Goal: Information Seeking & Learning: Learn about a topic

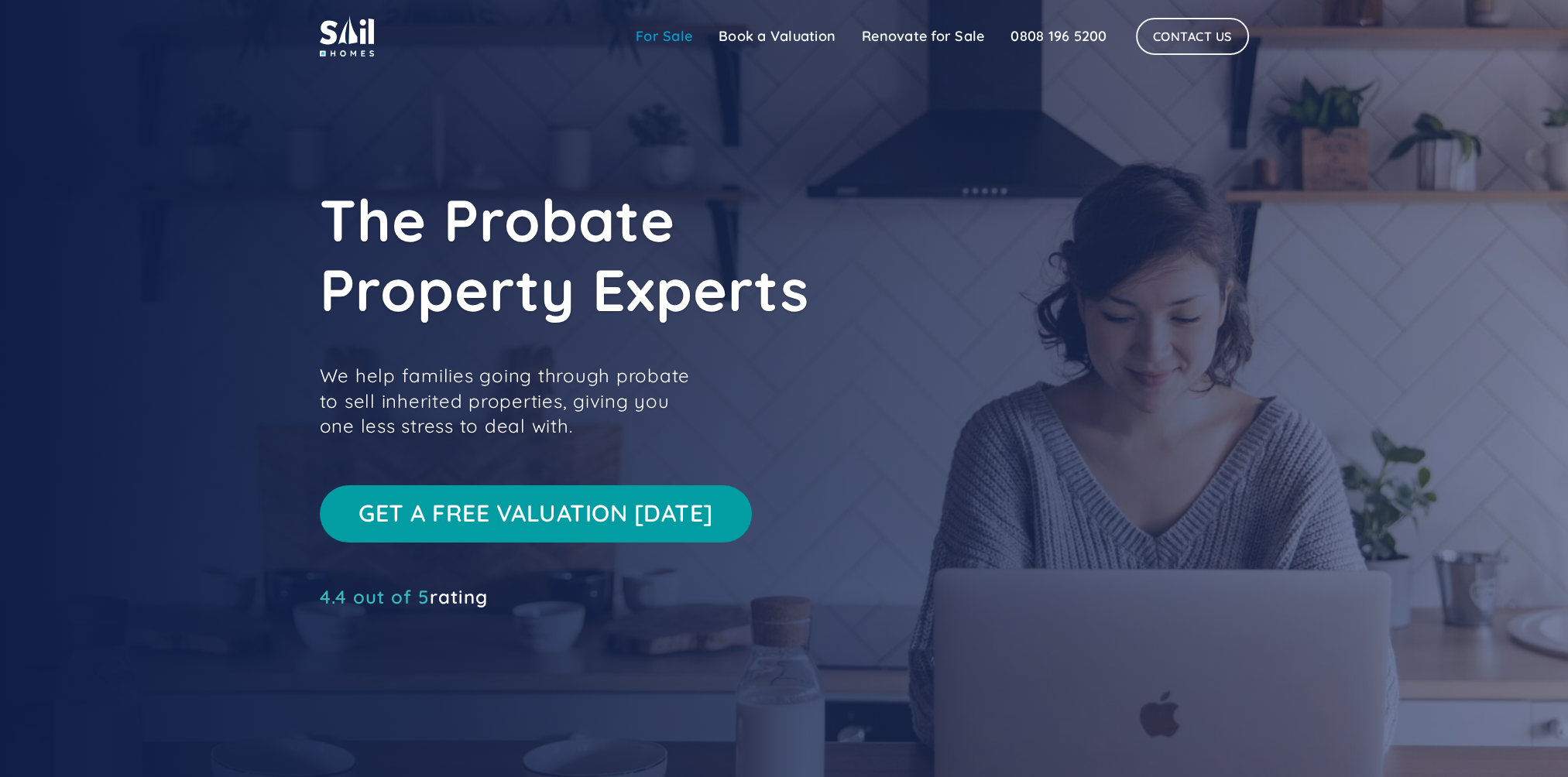
click at [689, 33] on link "For Sale" at bounding box center [664, 35] width 83 height 31
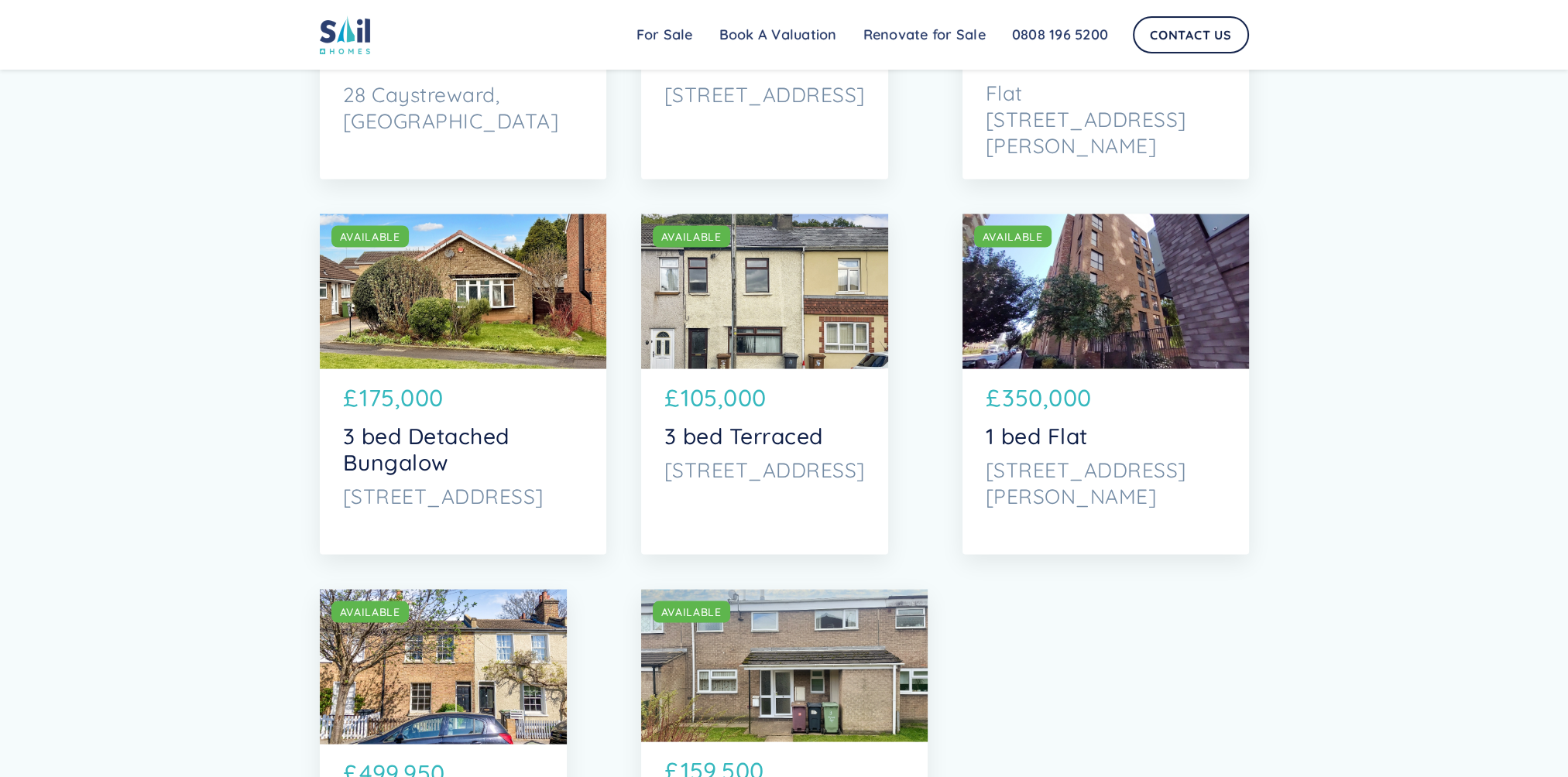
scroll to position [4105, 0]
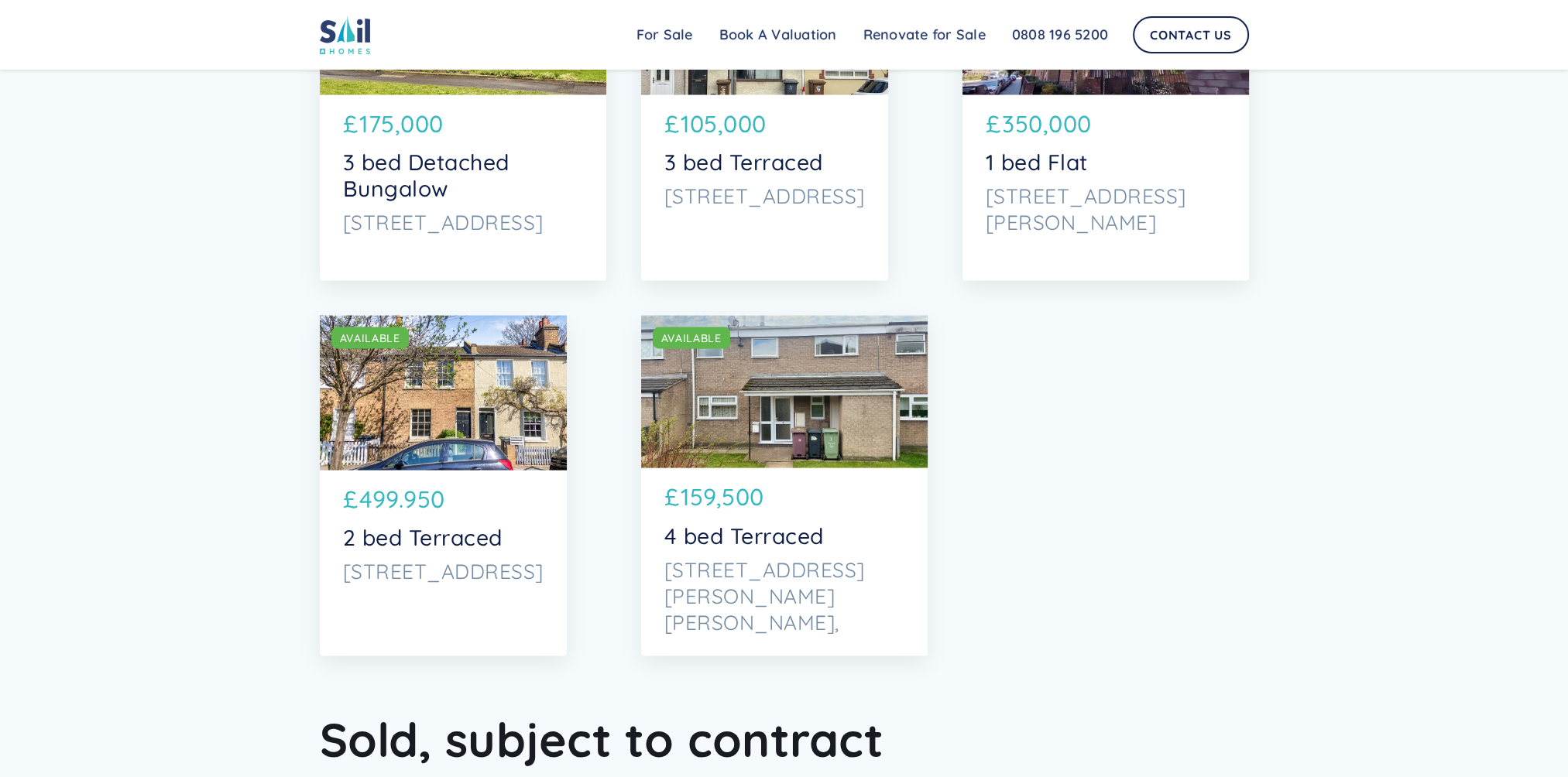
click at [727, 448] on div "SOLD AVAILABLE" at bounding box center [784, 393] width 287 height 154
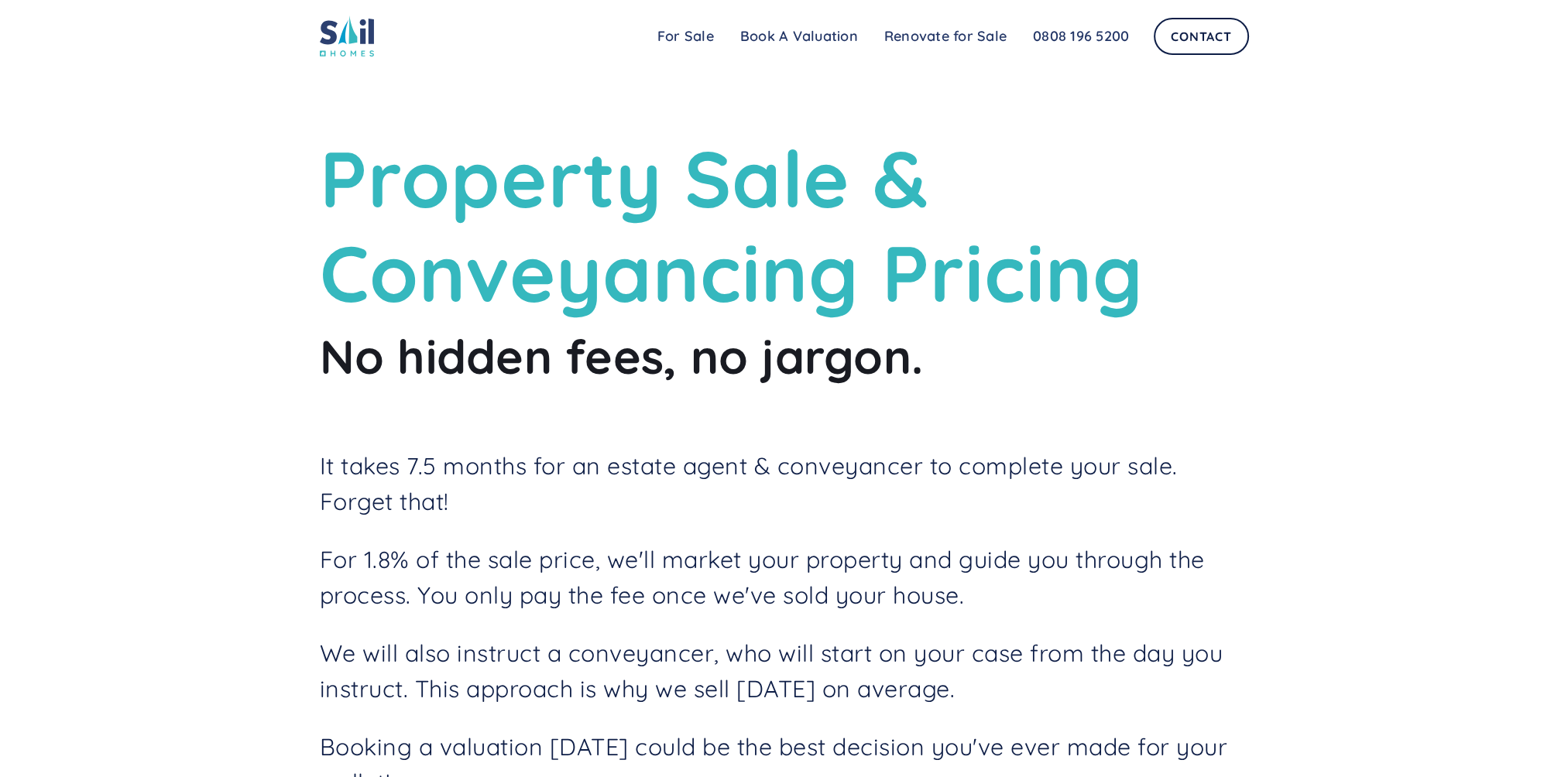
click at [465, 492] on p "It takes 7.5 months for an estate agent & conveyancer to complete your sale. Fo…" at bounding box center [785, 485] width 930 height 71
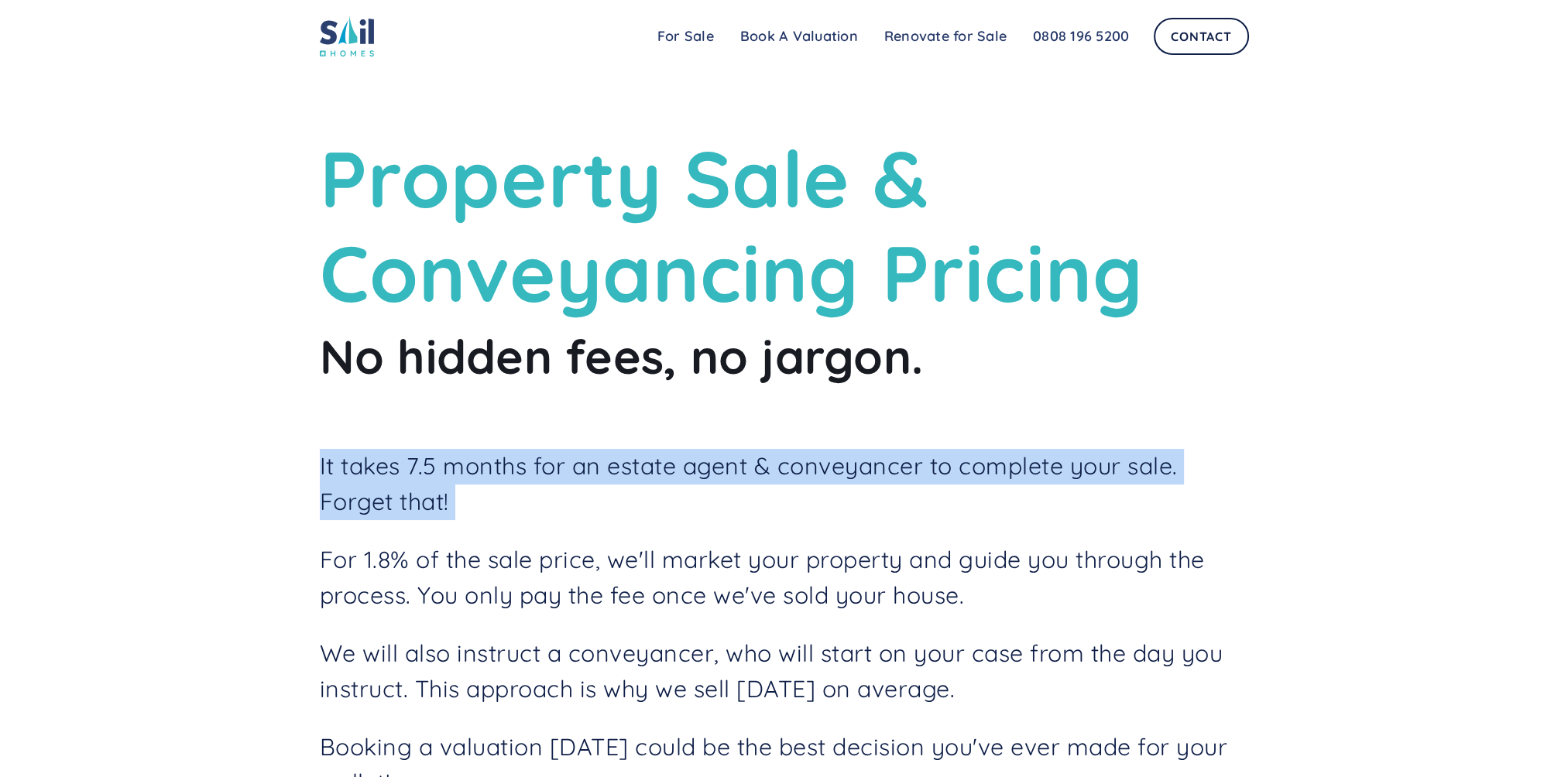
click at [465, 492] on p "It takes 7.5 months for an estate agent & conveyancer to complete your sale. Fo…" at bounding box center [785, 485] width 930 height 71
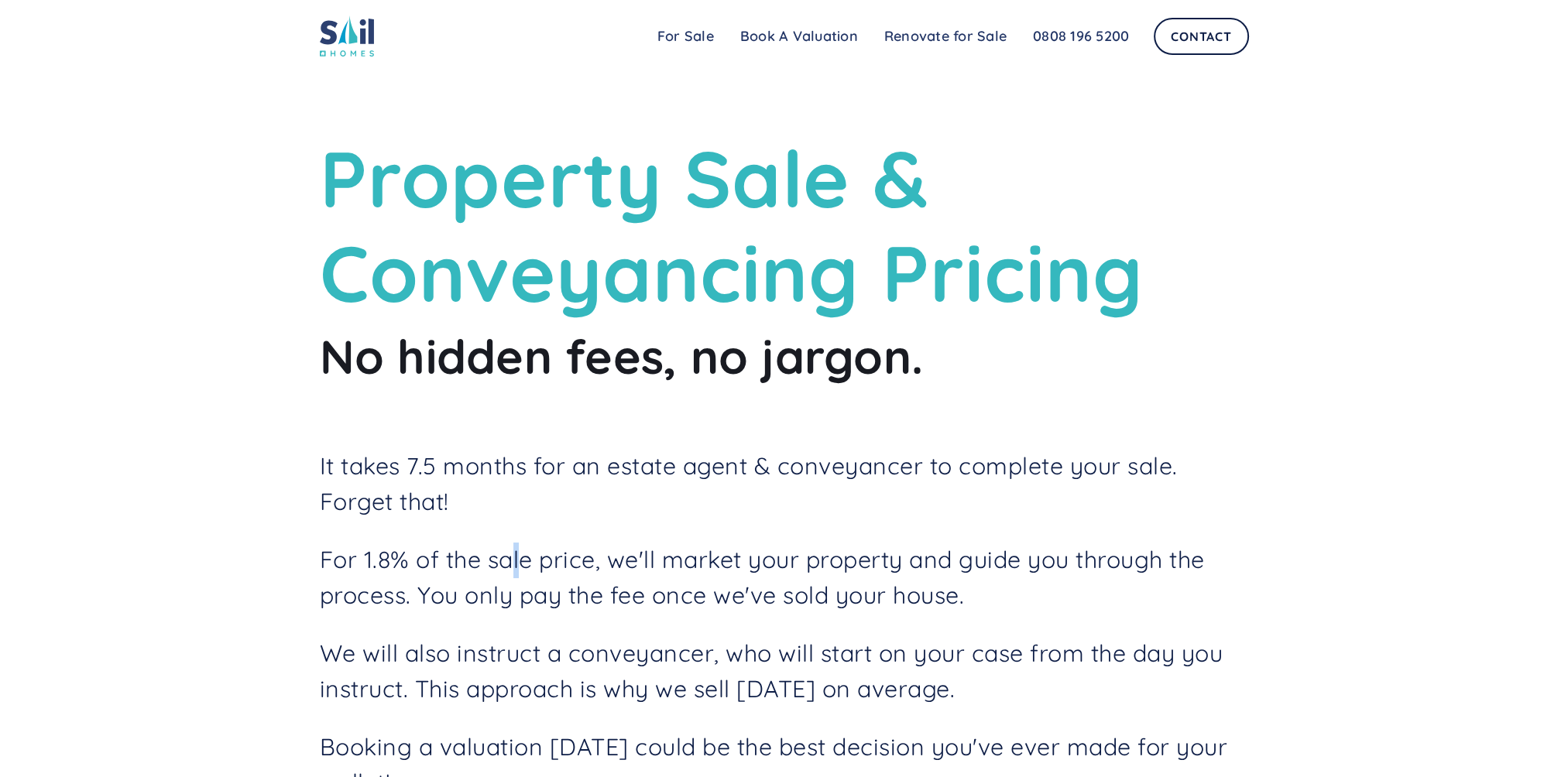
drag, startPoint x: 465, startPoint y: 492, endPoint x: 520, endPoint y: 578, distance: 102.1
click at [520, 578] on p "For 1.8% of the sale price, we'll market your property and guide you through th…" at bounding box center [785, 578] width 930 height 71
drag, startPoint x: 520, startPoint y: 578, endPoint x: 454, endPoint y: 604, distance: 70.9
click at [454, 604] on p "For 1.8% of the sale price, we'll market your property and guide you through th…" at bounding box center [785, 578] width 930 height 71
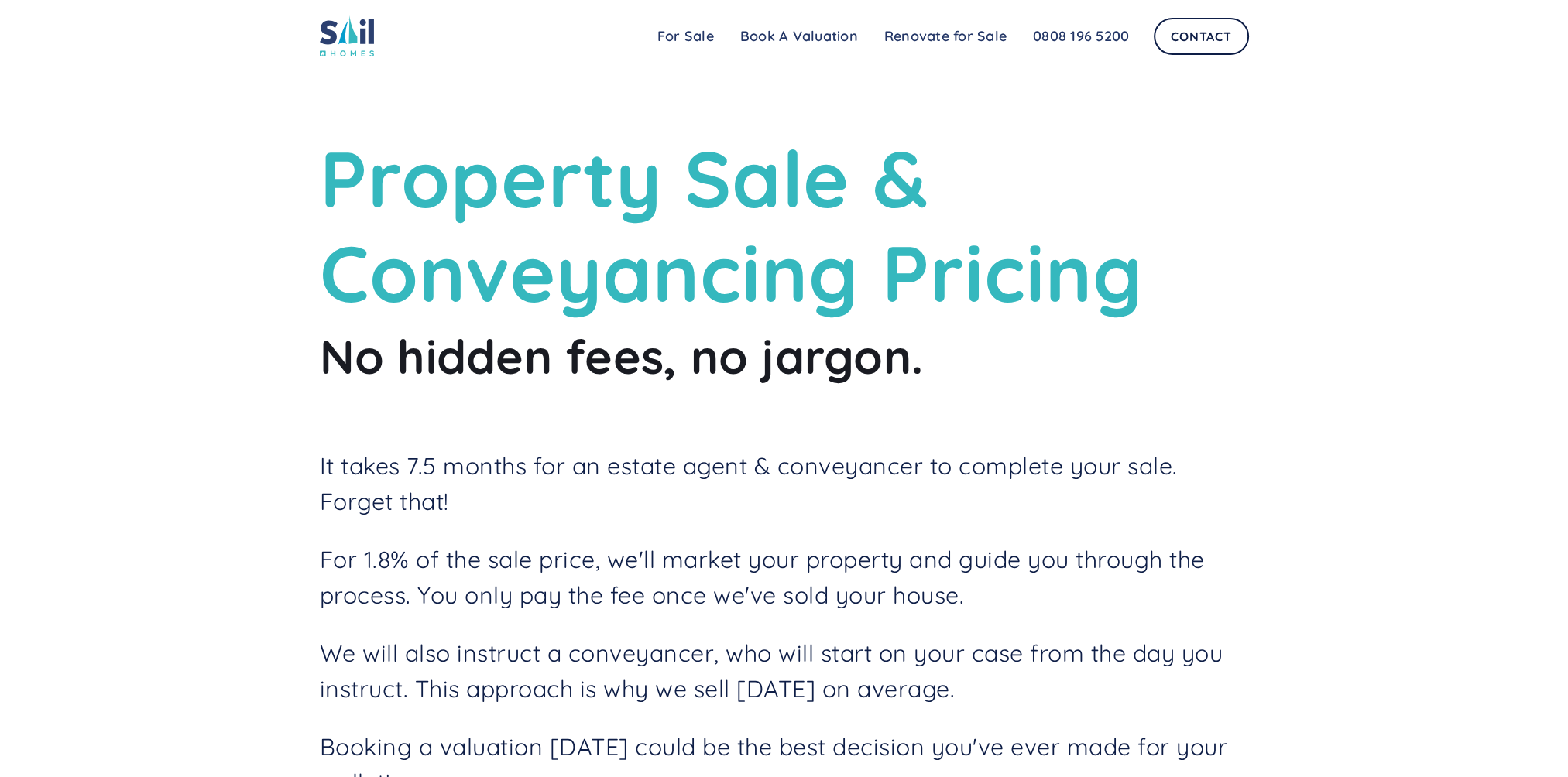
click at [856, 587] on p "For 1.8% of the sale price, we'll market your property and guide you through th…" at bounding box center [785, 578] width 930 height 71
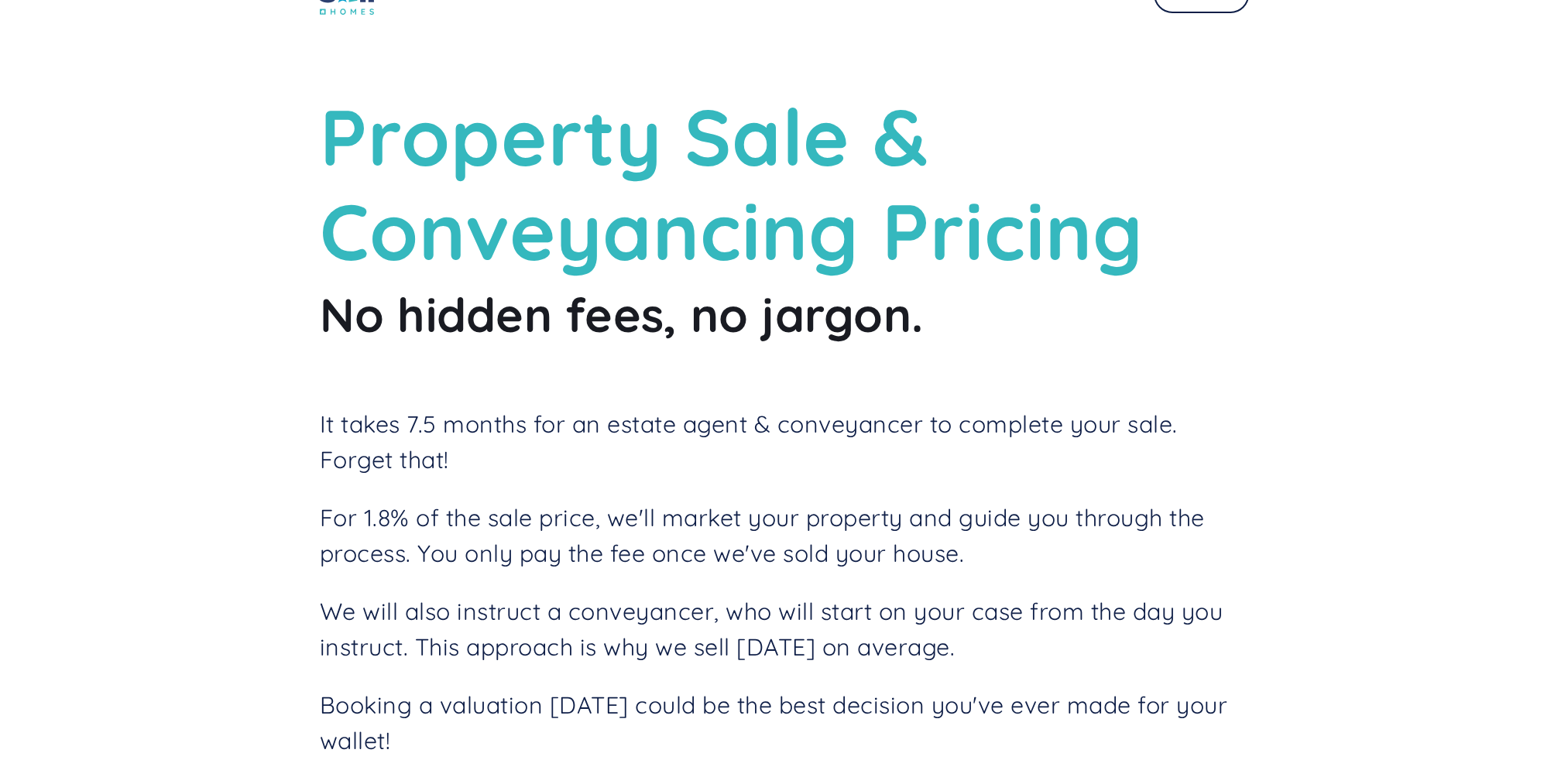
scroll to position [78, 0]
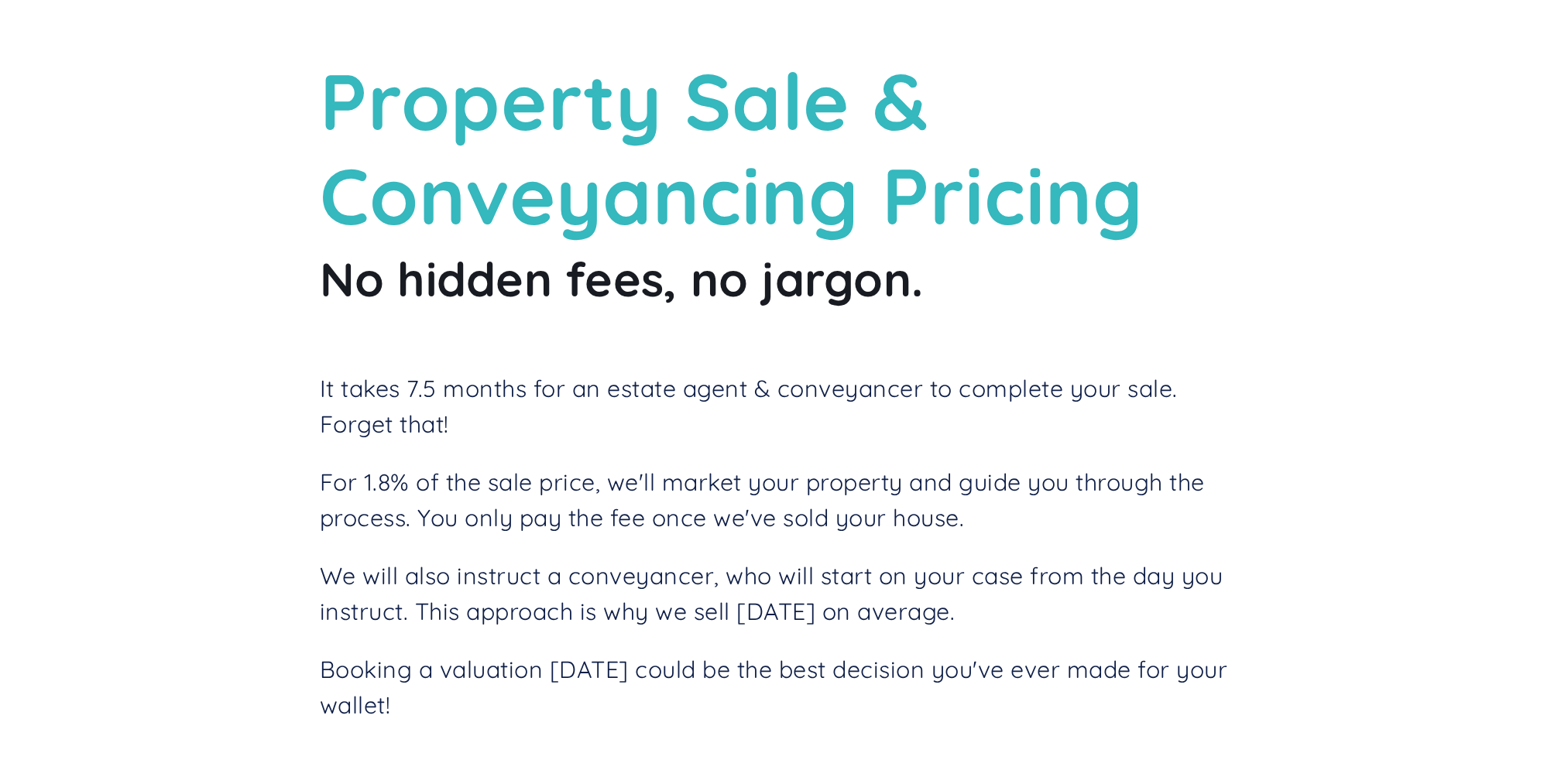
click at [386, 471] on p "For 1.8% of the sale price, we'll market your property and guide you through th…" at bounding box center [785, 501] width 930 height 71
click at [387, 475] on p "For 1.8% of the sale price, we'll market your property and guide you through th…" at bounding box center [785, 501] width 930 height 71
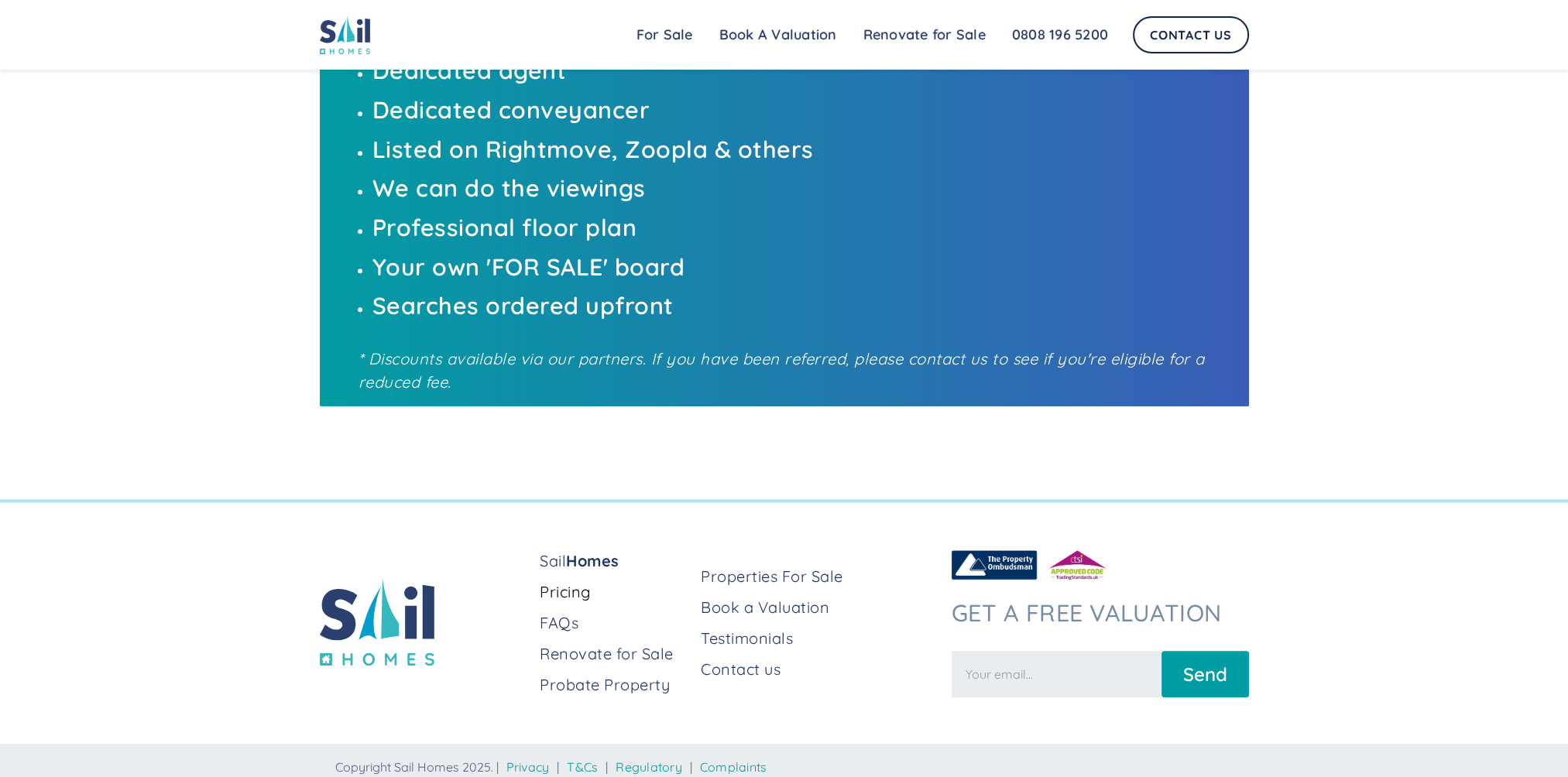
scroll to position [1078, 0]
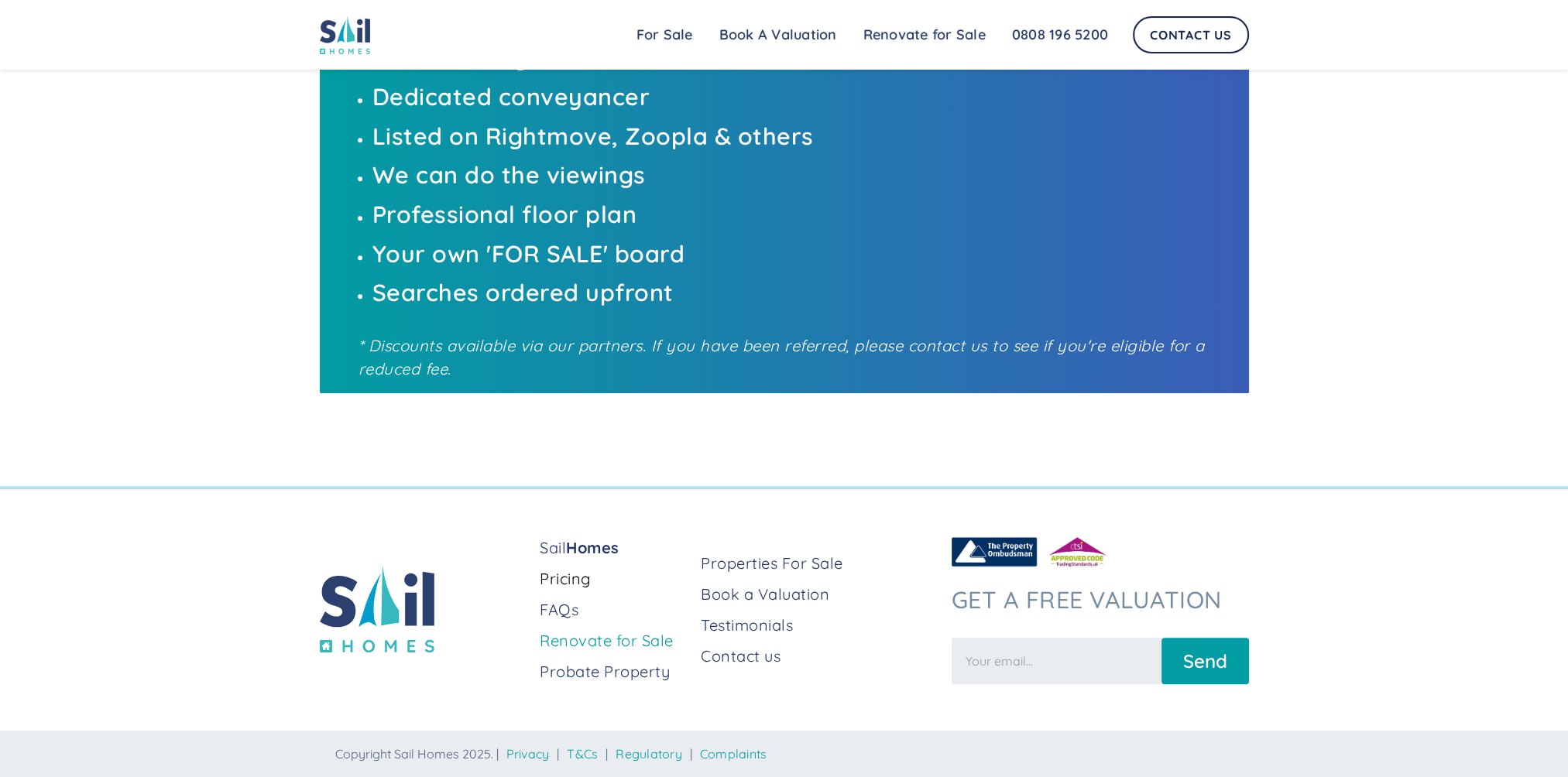
click at [560, 647] on link "Renovate for Sale" at bounding box center [614, 641] width 149 height 22
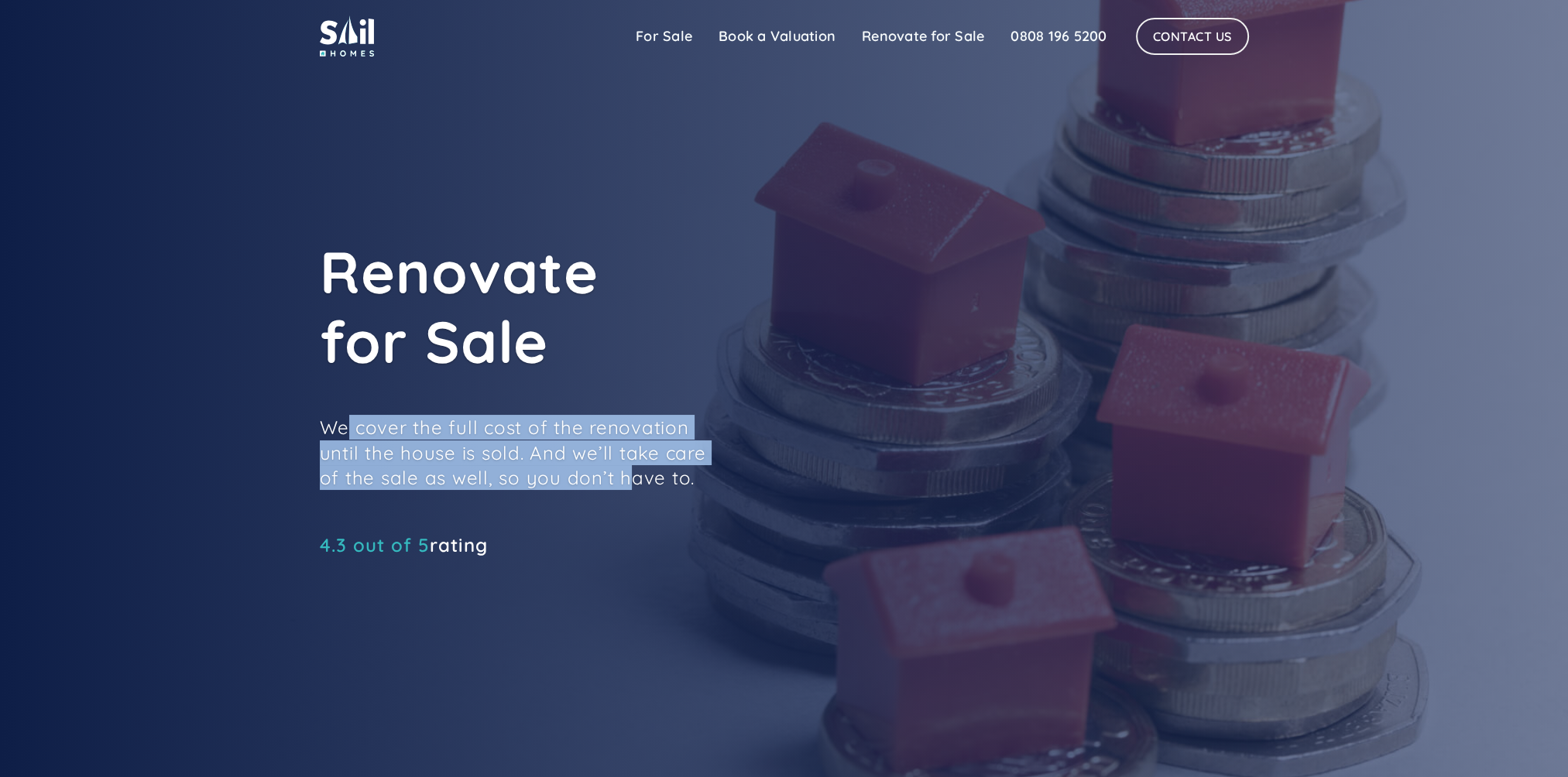
drag, startPoint x: 346, startPoint y: 425, endPoint x: 620, endPoint y: 466, distance: 277.1
click at [620, 466] on p "We cover the full cost of the renovation until the house is sold. And we’ll tak…" at bounding box center [513, 452] width 387 height 75
drag, startPoint x: 620, startPoint y: 466, endPoint x: 488, endPoint y: 462, distance: 132.1
click at [488, 462] on p "We cover the full cost of the renovation until the house is sold. And we’ll tak…" at bounding box center [513, 452] width 387 height 75
click at [412, 436] on p "We cover the full cost of the renovation until the house is sold. And we’ll tak…" at bounding box center [513, 452] width 387 height 75
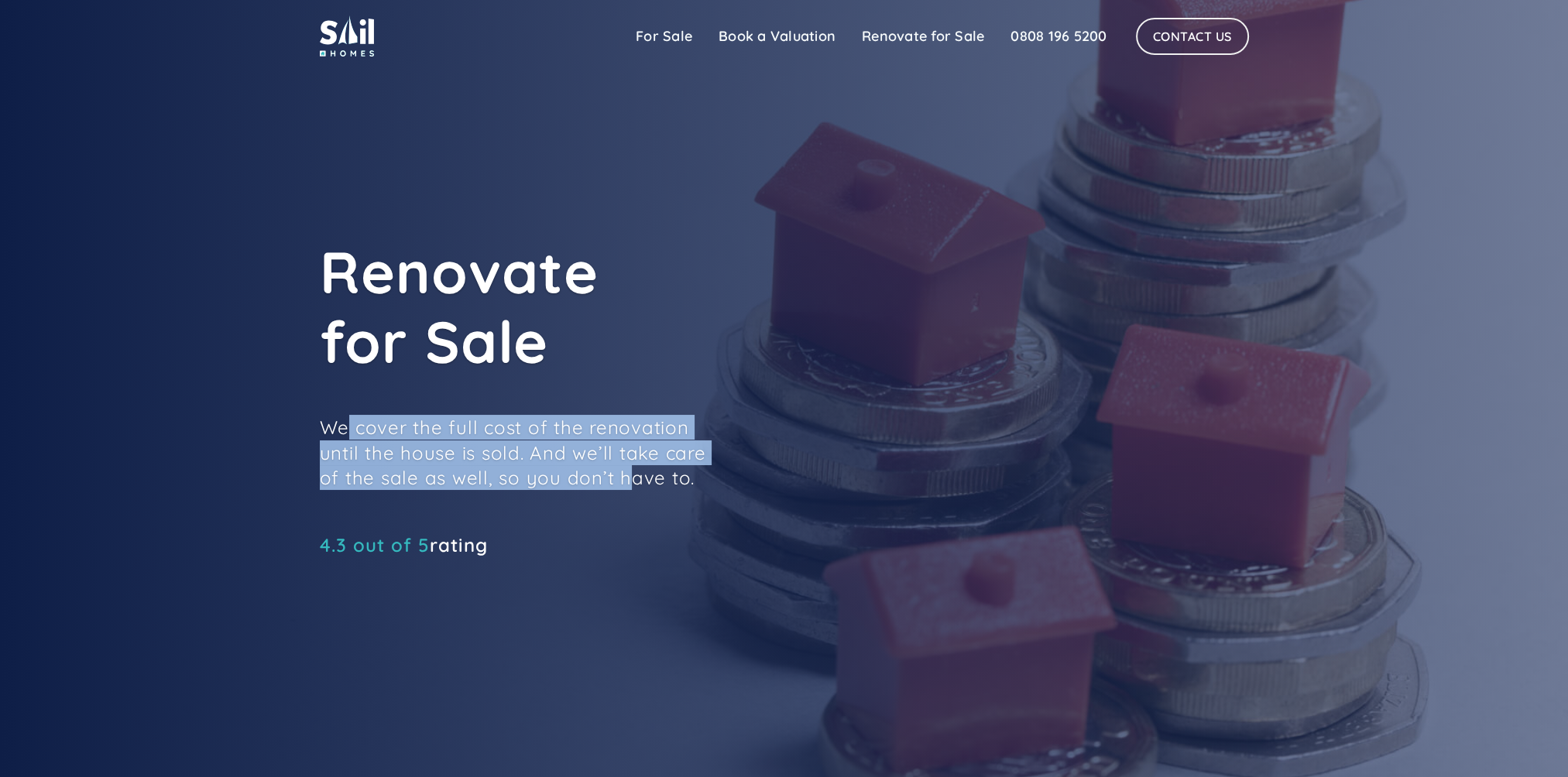
click at [594, 474] on p "We cover the full cost of the renovation until the house is sold. And we’ll tak…" at bounding box center [513, 452] width 387 height 75
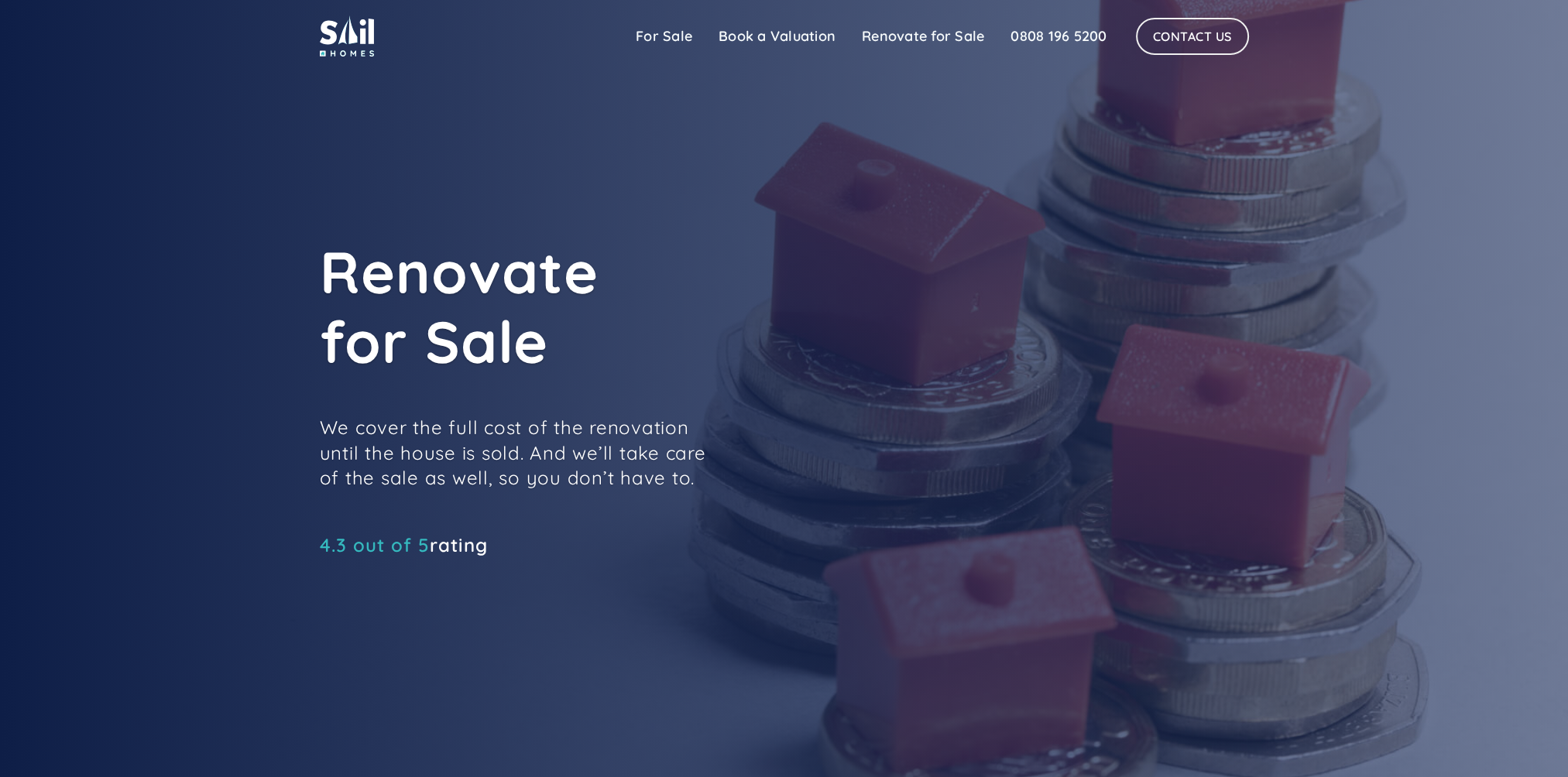
click at [425, 468] on p "We cover the full cost of the renovation until the house is sold. And we’ll tak…" at bounding box center [513, 452] width 387 height 75
click at [647, 35] on link "For Sale" at bounding box center [664, 35] width 83 height 31
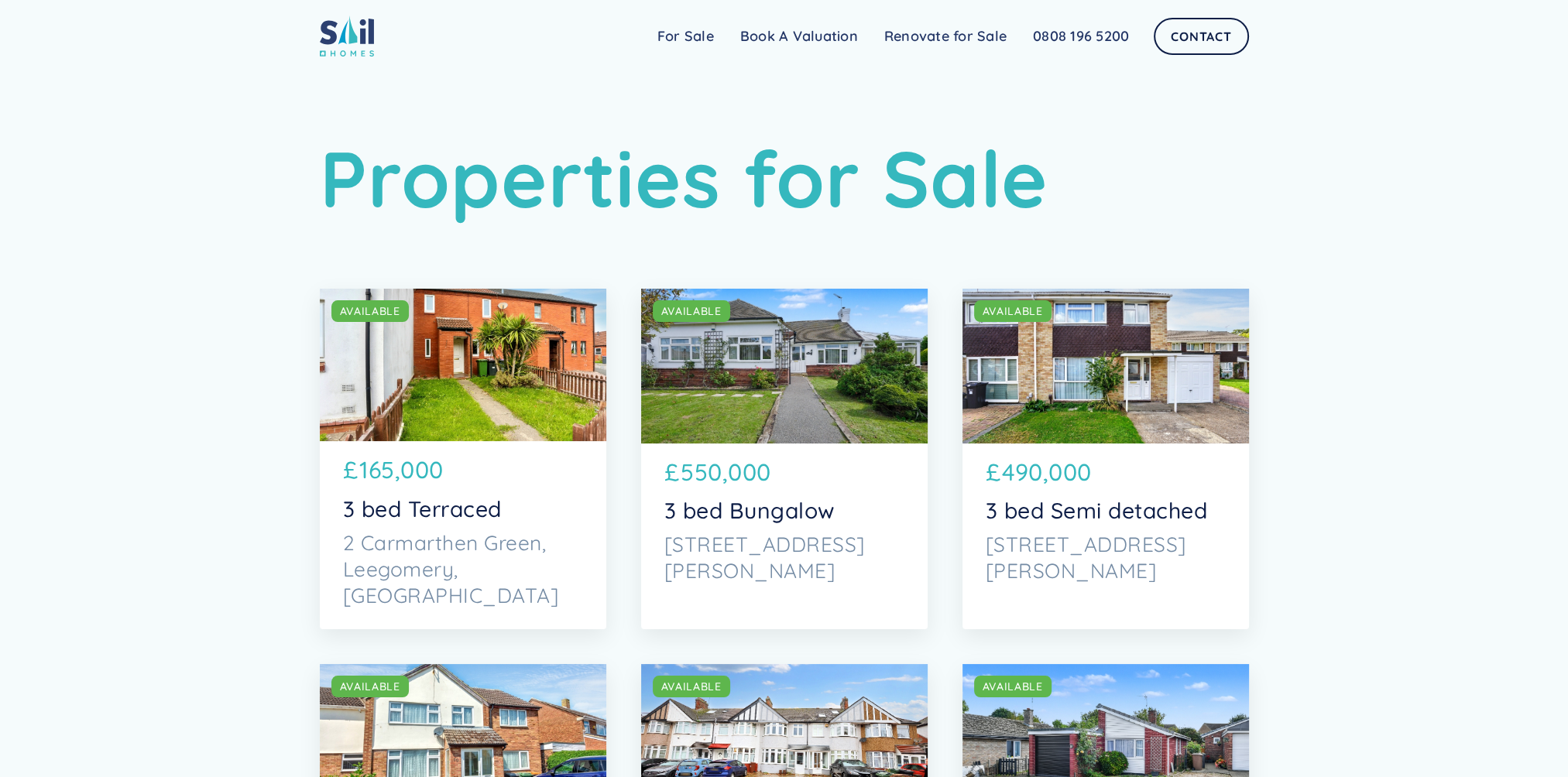
click at [414, 415] on div "SOLD AVAILABLE" at bounding box center [463, 365] width 287 height 154
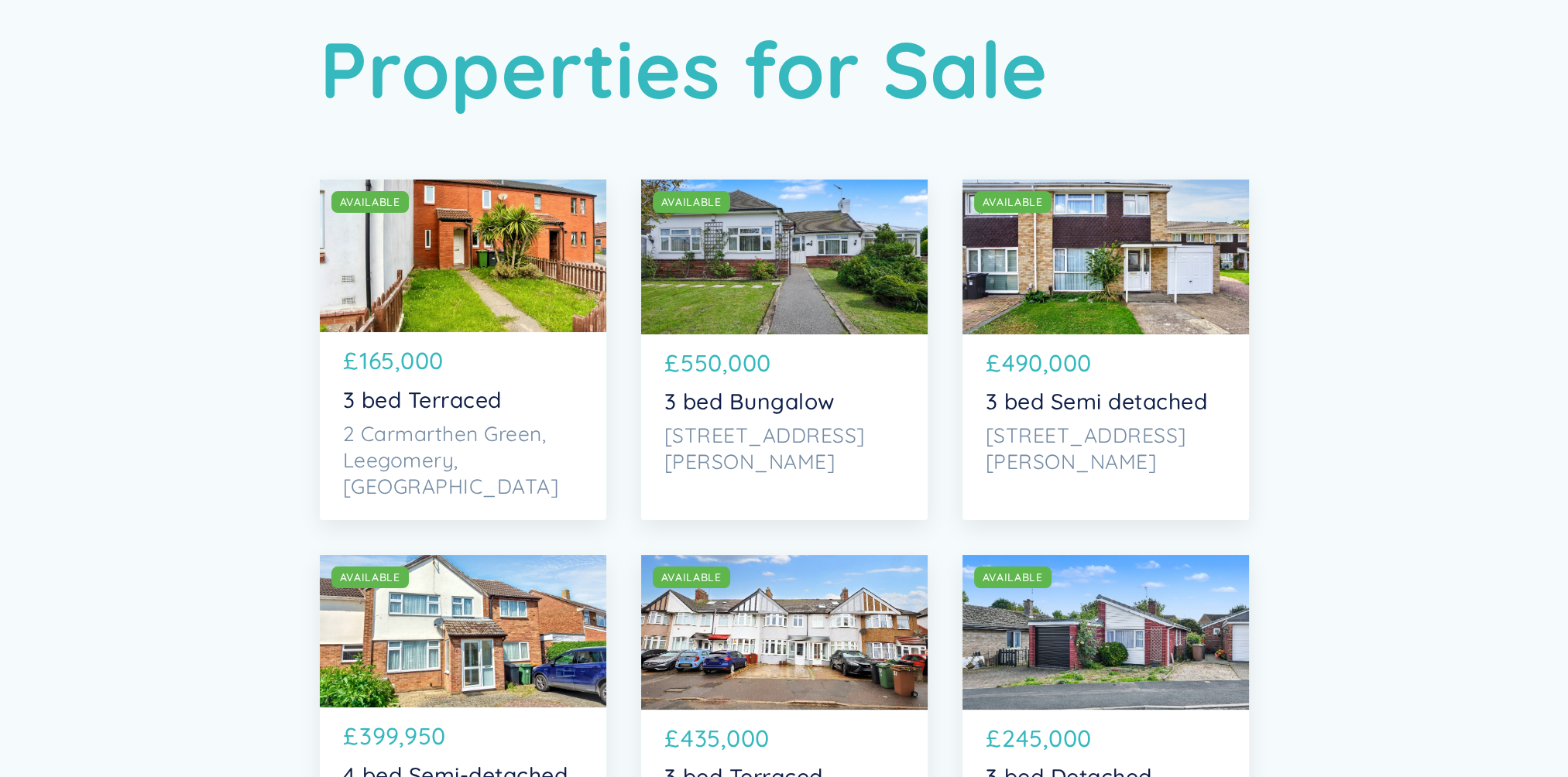
scroll to position [465, 0]
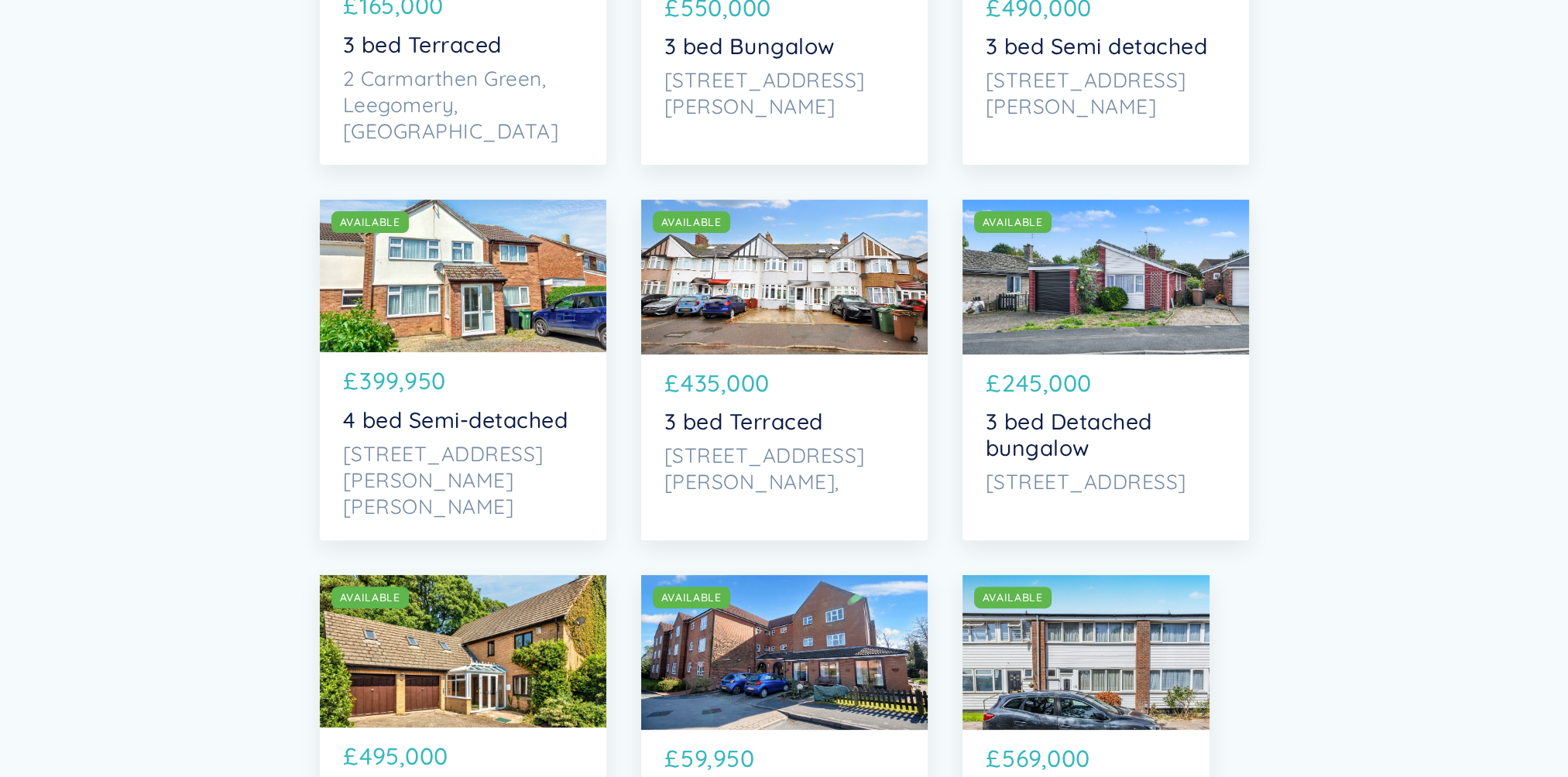
click at [799, 304] on div "SOLD AVAILABLE" at bounding box center [784, 277] width 287 height 155
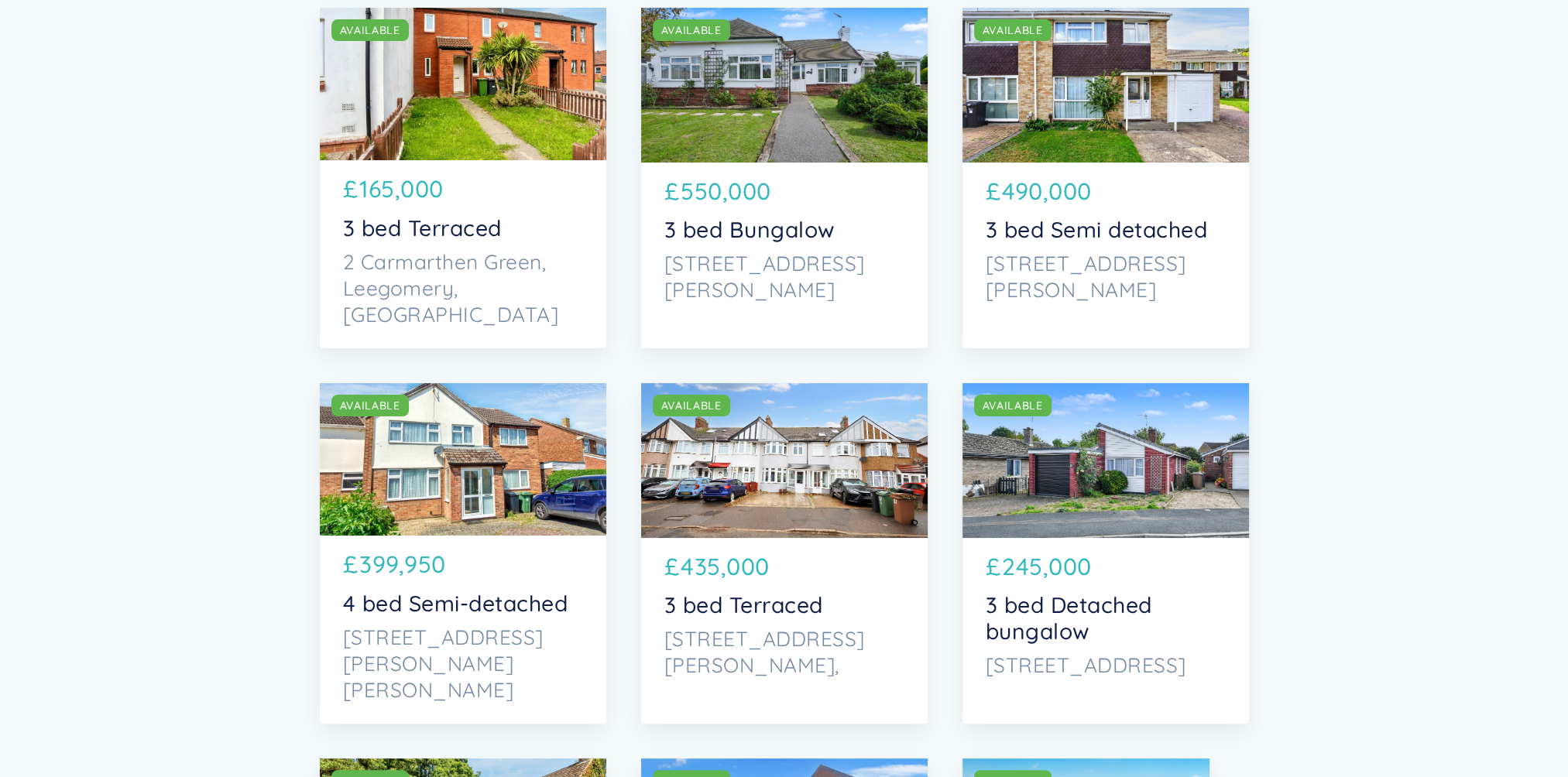
scroll to position [370, 0]
